Goal: Obtain resource: Obtain resource

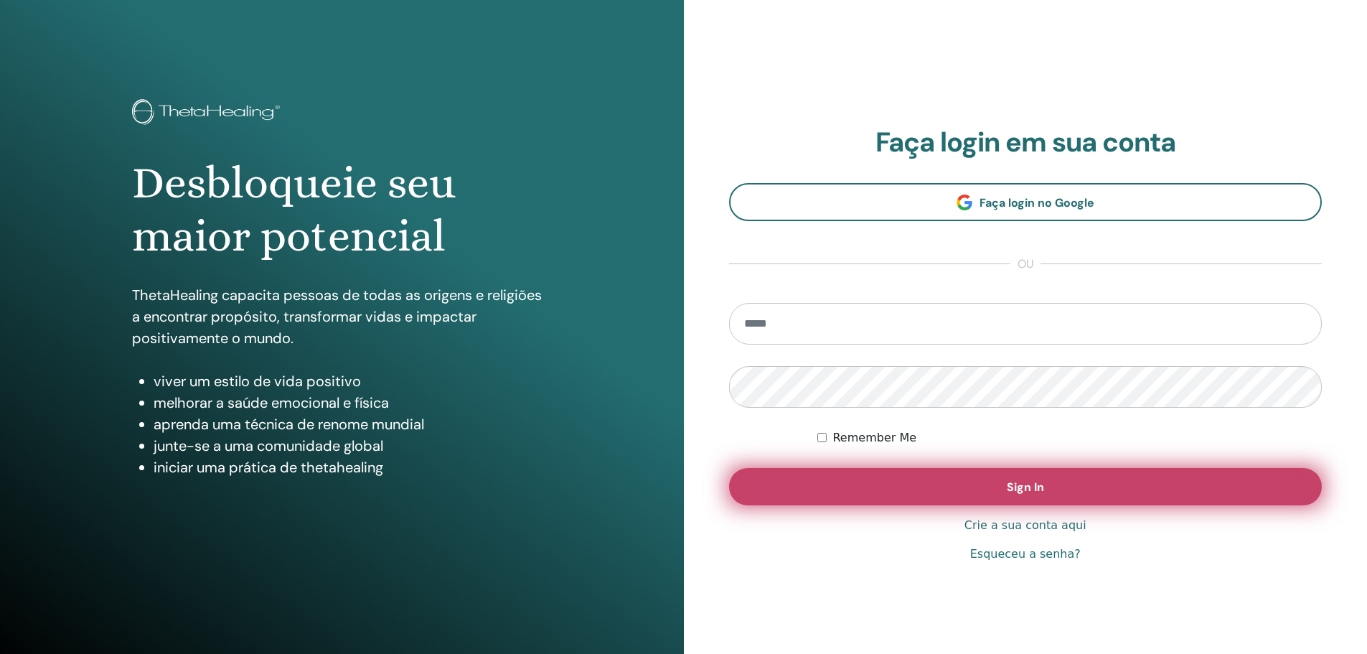
type input "**********"
click at [1001, 490] on button "Sign In" at bounding box center [1026, 486] width 594 height 37
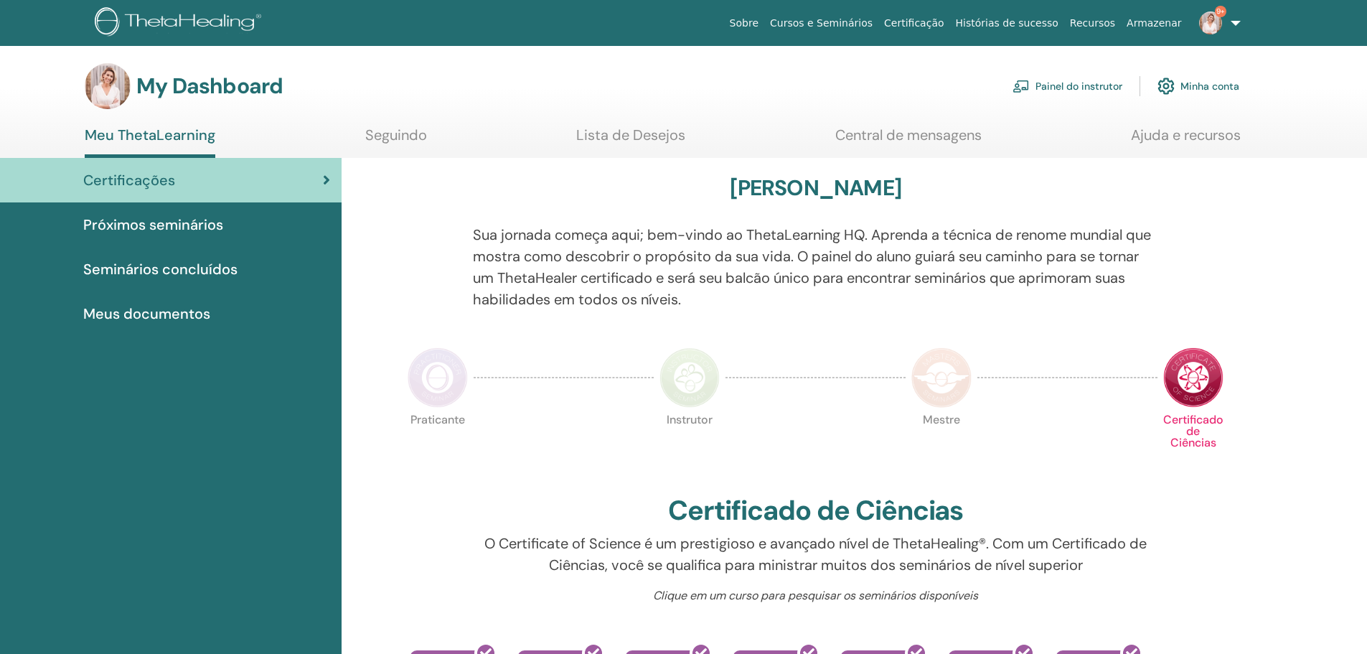
click at [1107, 90] on link "Painel do instrutor" at bounding box center [1068, 86] width 110 height 32
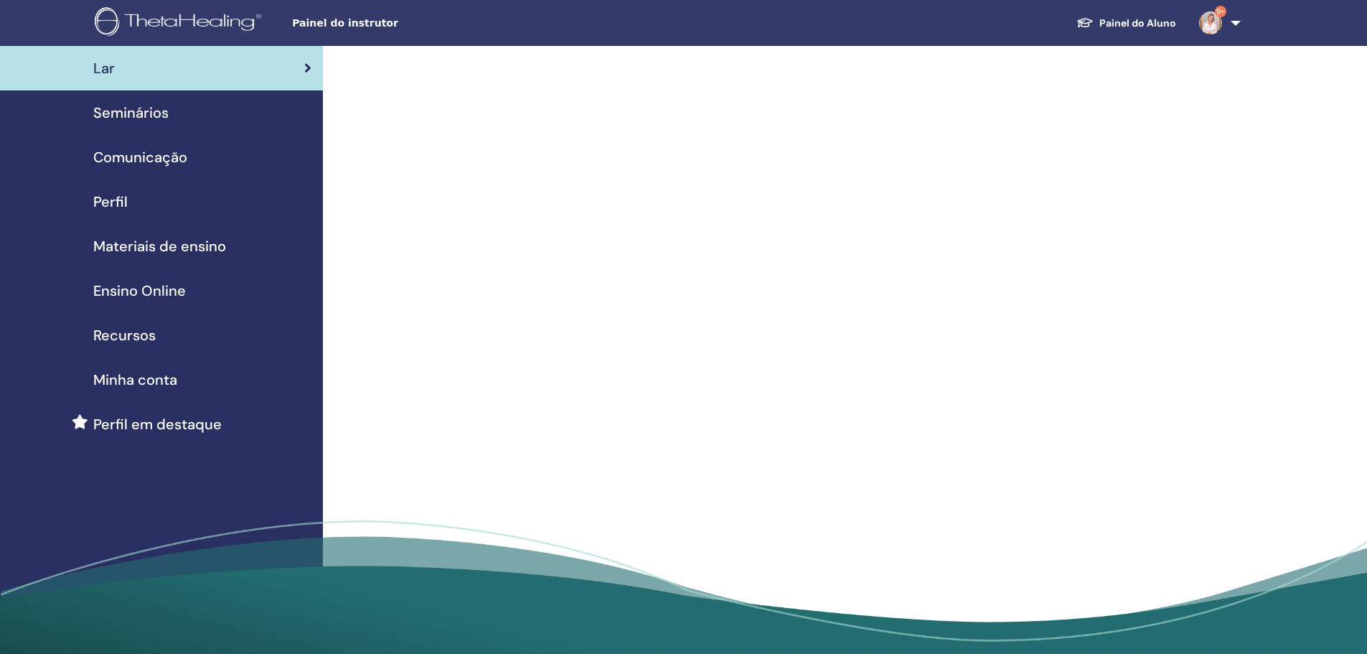
click at [230, 247] on div "Materiais de ensino" at bounding box center [161, 246] width 300 height 22
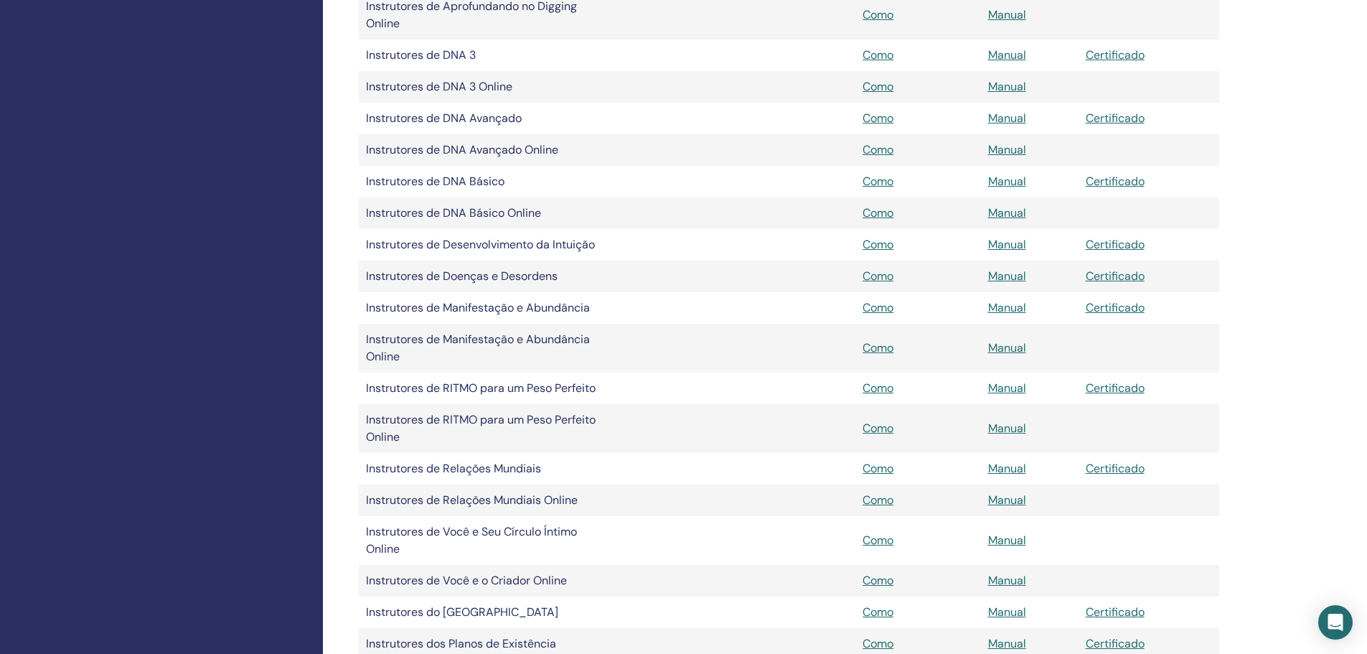
scroll to position [1005, 0]
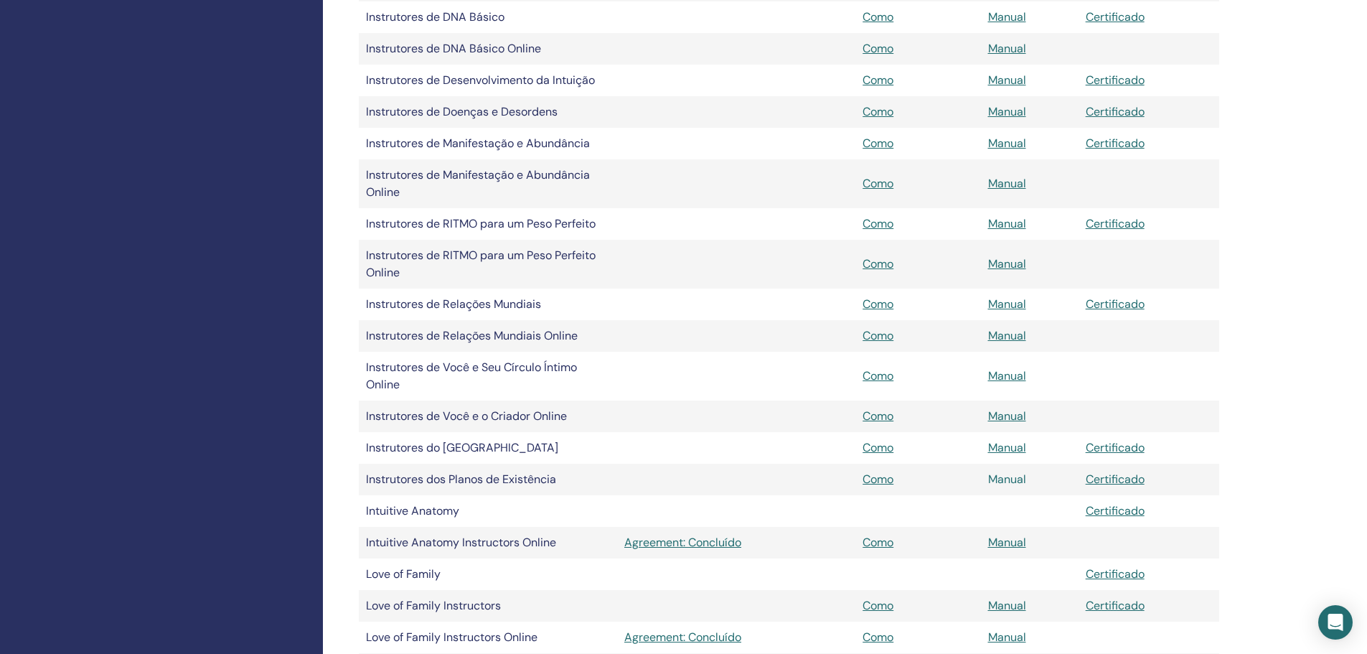
click at [1019, 479] on link "Manual" at bounding box center [1007, 479] width 38 height 15
